Goal: Check status: Check status

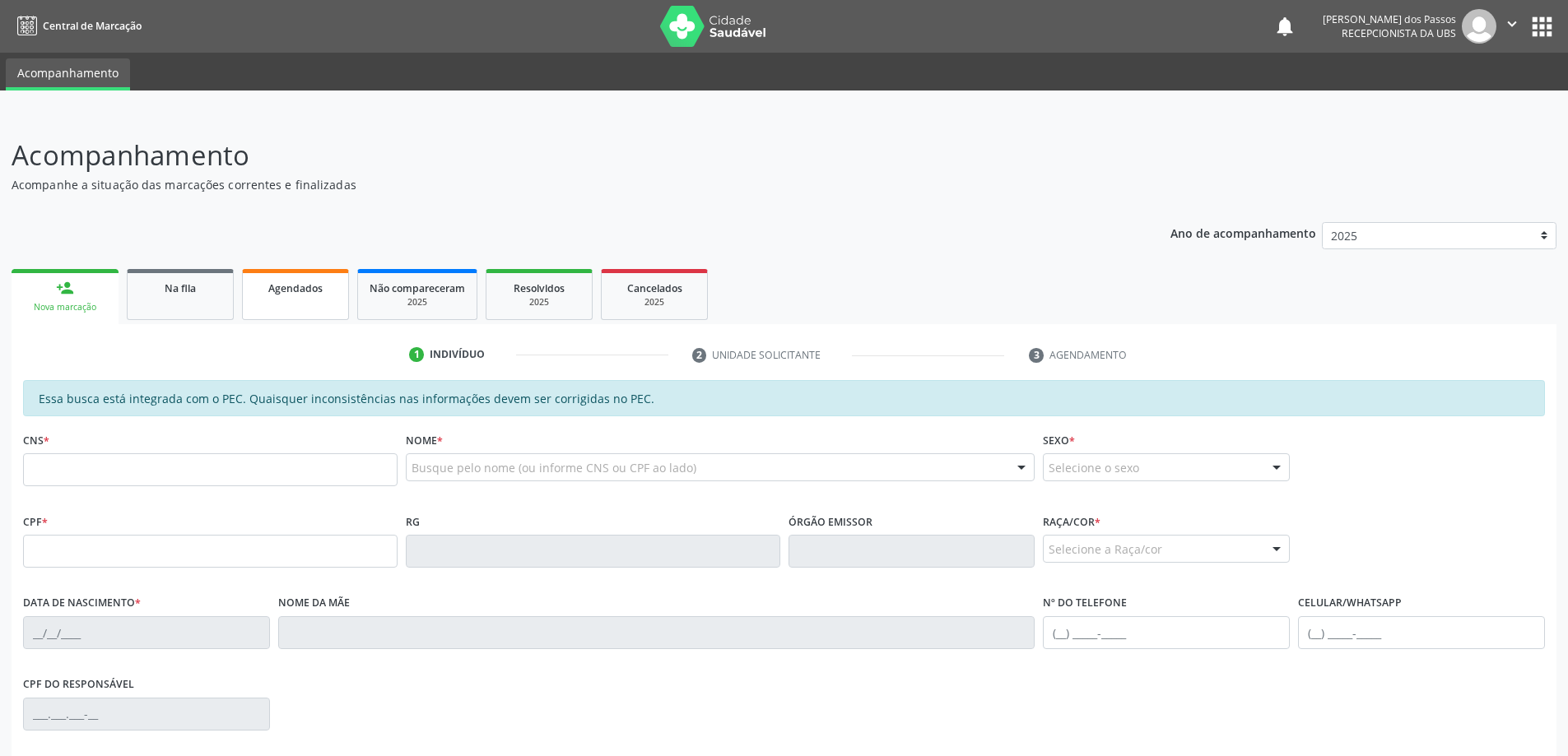
click at [294, 292] on span "Agendados" at bounding box center [295, 288] width 54 height 14
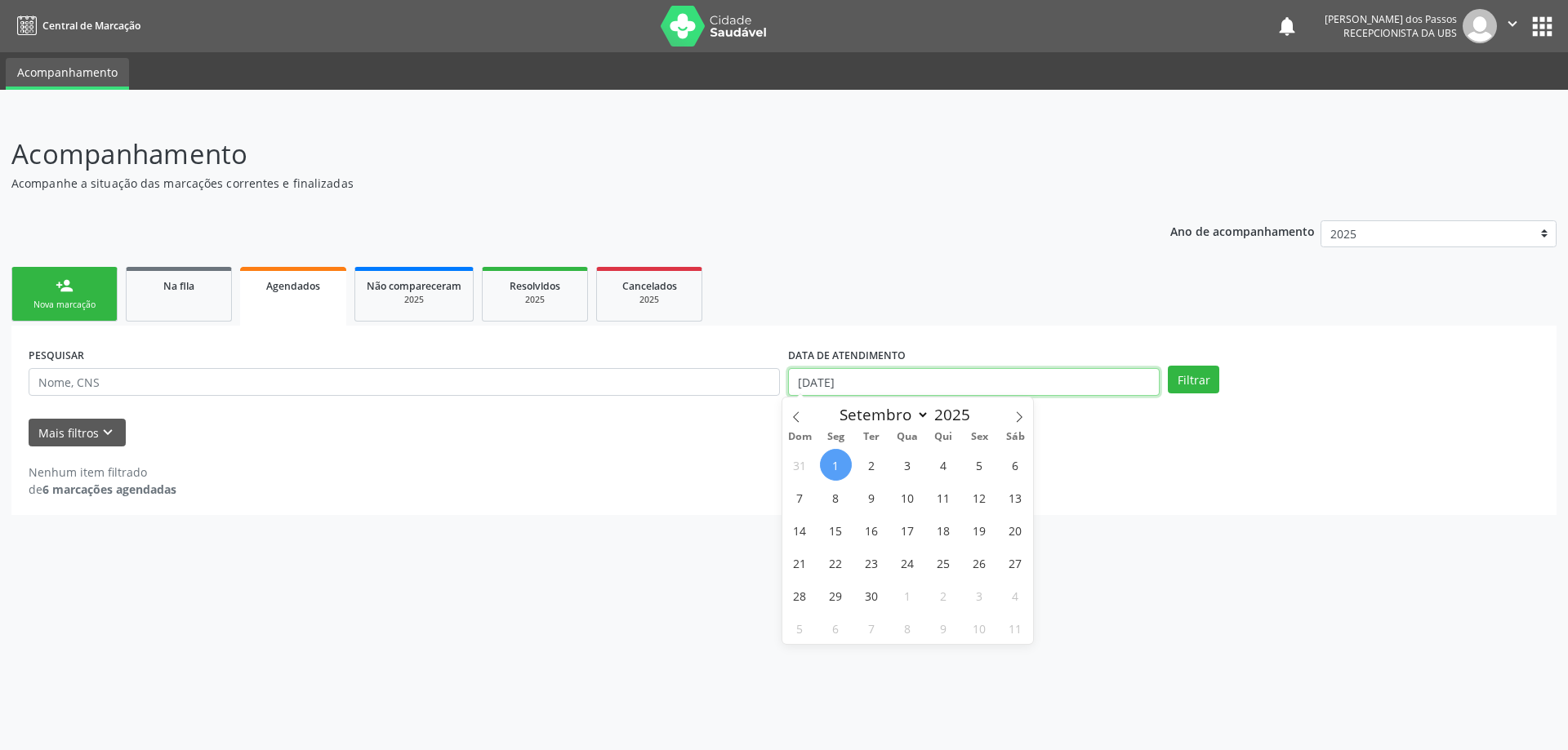
click at [832, 387] on input "[DATE]" at bounding box center [974, 381] width 371 height 27
click at [798, 414] on icon at bounding box center [797, 418] width 12 height 12
select select "7"
click at [981, 465] on span "1" at bounding box center [979, 465] width 32 height 31
type input "01/08/2025"
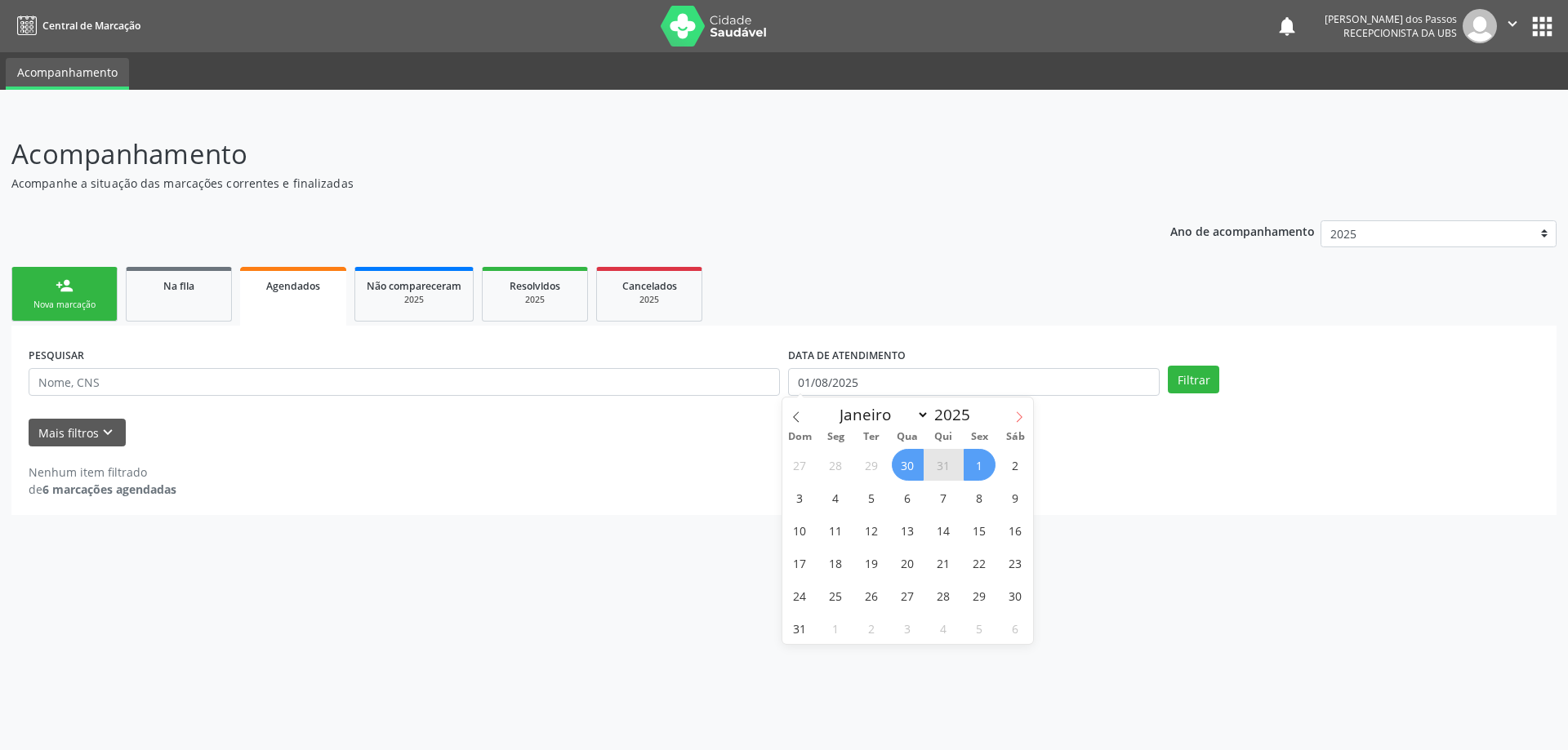
click at [1019, 415] on icon at bounding box center [1020, 418] width 12 height 12
select select "8"
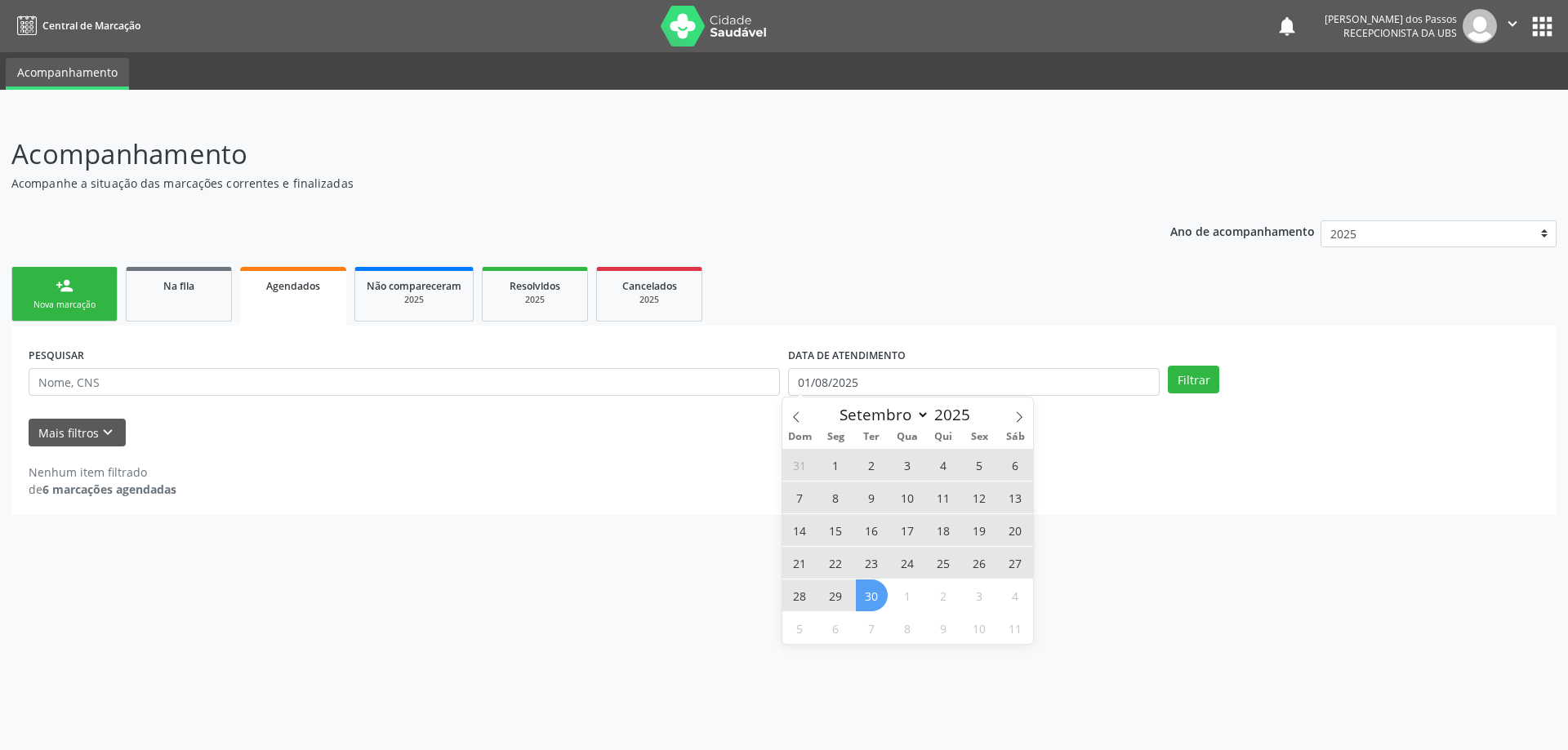
drag, startPoint x: 881, startPoint y: 600, endPoint x: 945, endPoint y: 550, distance: 81.2
click at [881, 599] on span "30" at bounding box center [871, 595] width 32 height 31
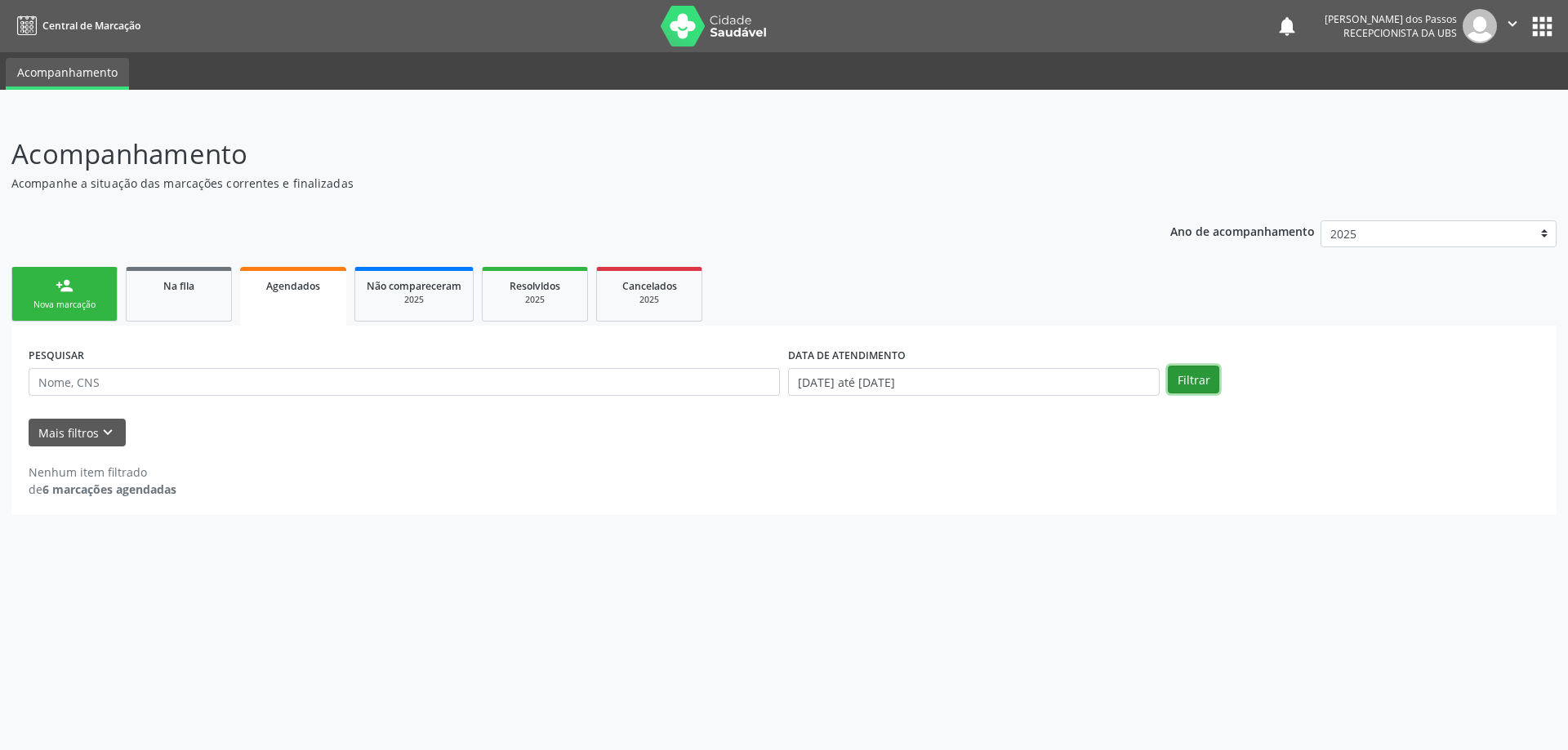
click at [1192, 385] on button "Filtrar" at bounding box center [1194, 379] width 51 height 27
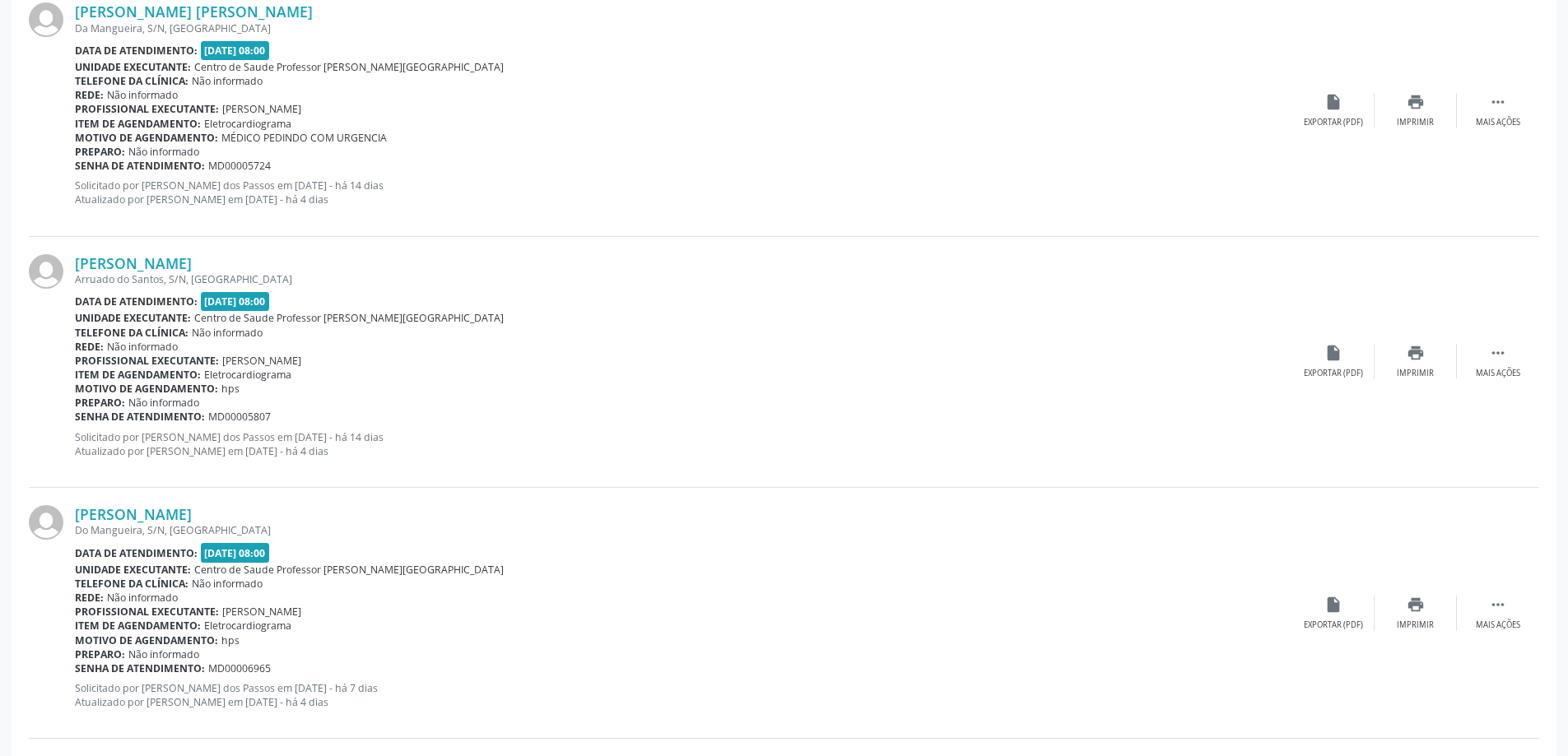
scroll to position [952, 0]
